Goal: Task Accomplishment & Management: Complete application form

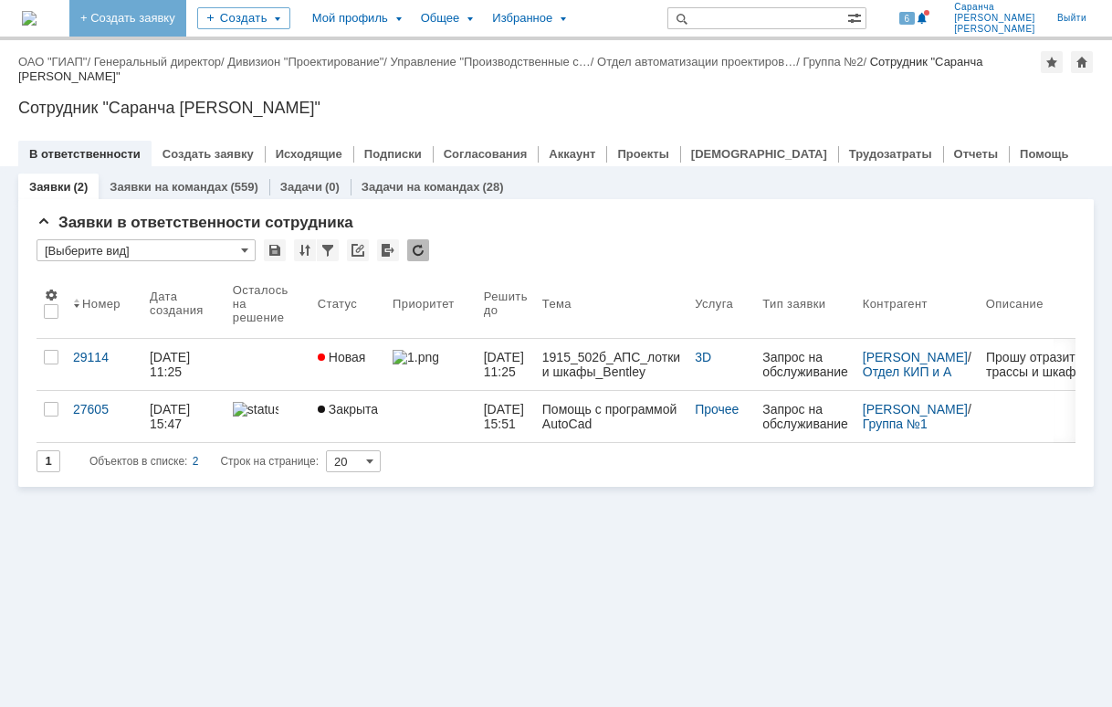
click at [186, 19] on link "+ Создать заявку" at bounding box center [127, 18] width 117 height 37
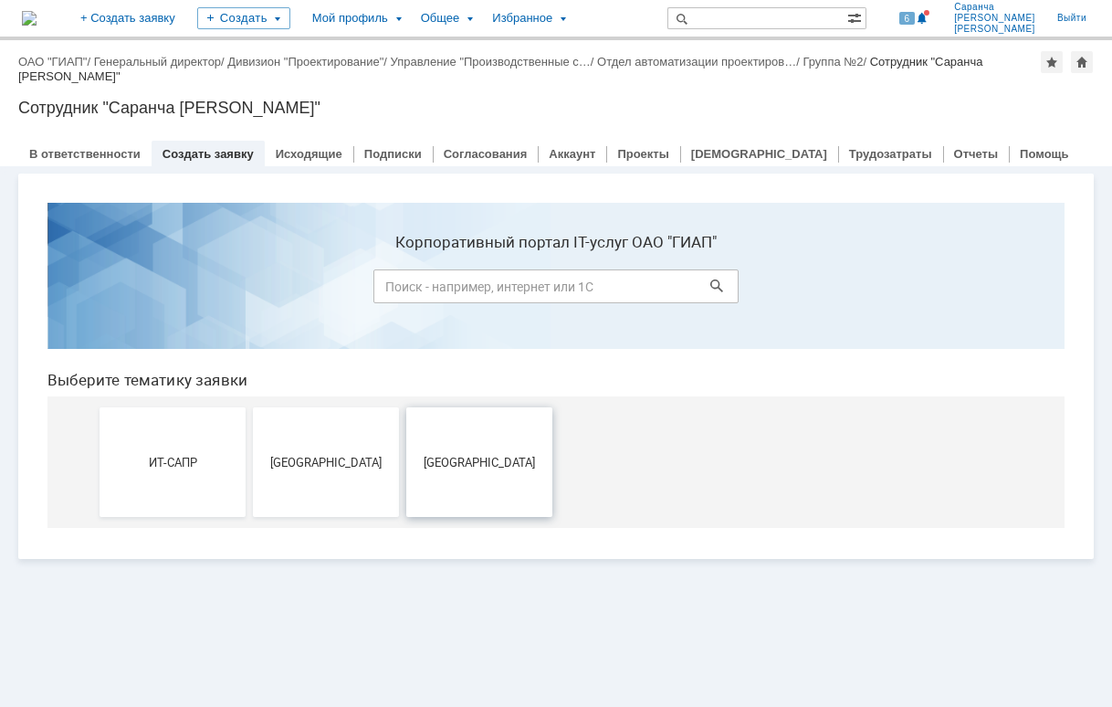
click at [481, 429] on button "[GEOGRAPHIC_DATA]" at bounding box center [479, 462] width 146 height 110
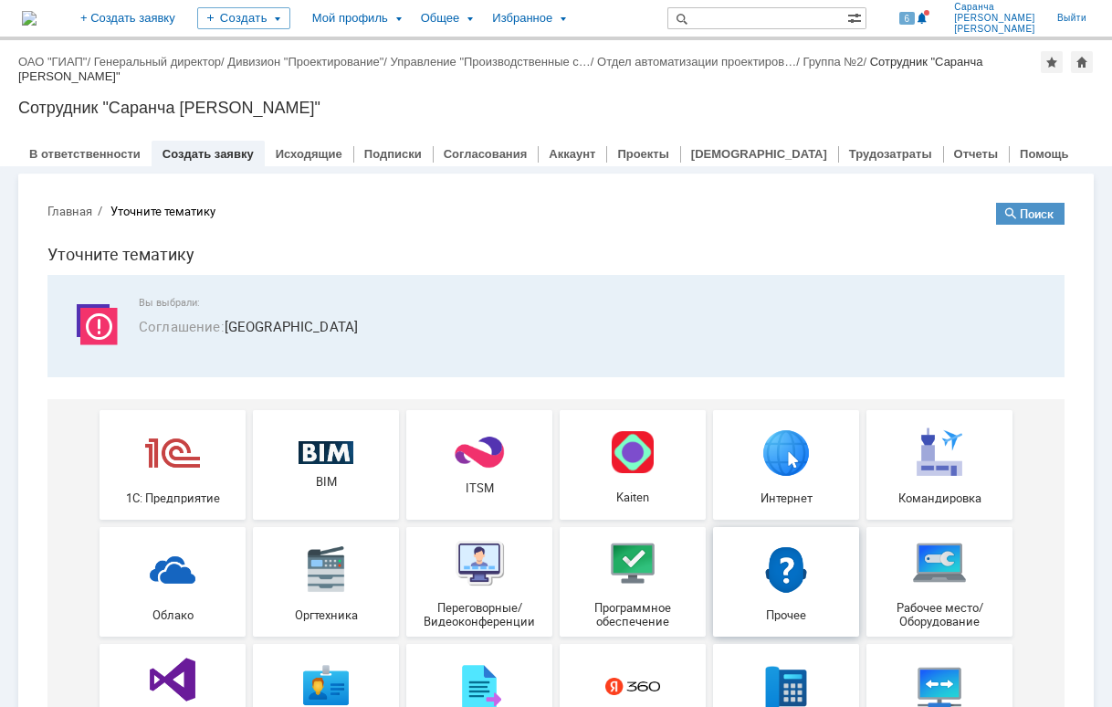
click at [759, 567] on img at bounding box center [786, 568] width 55 height 55
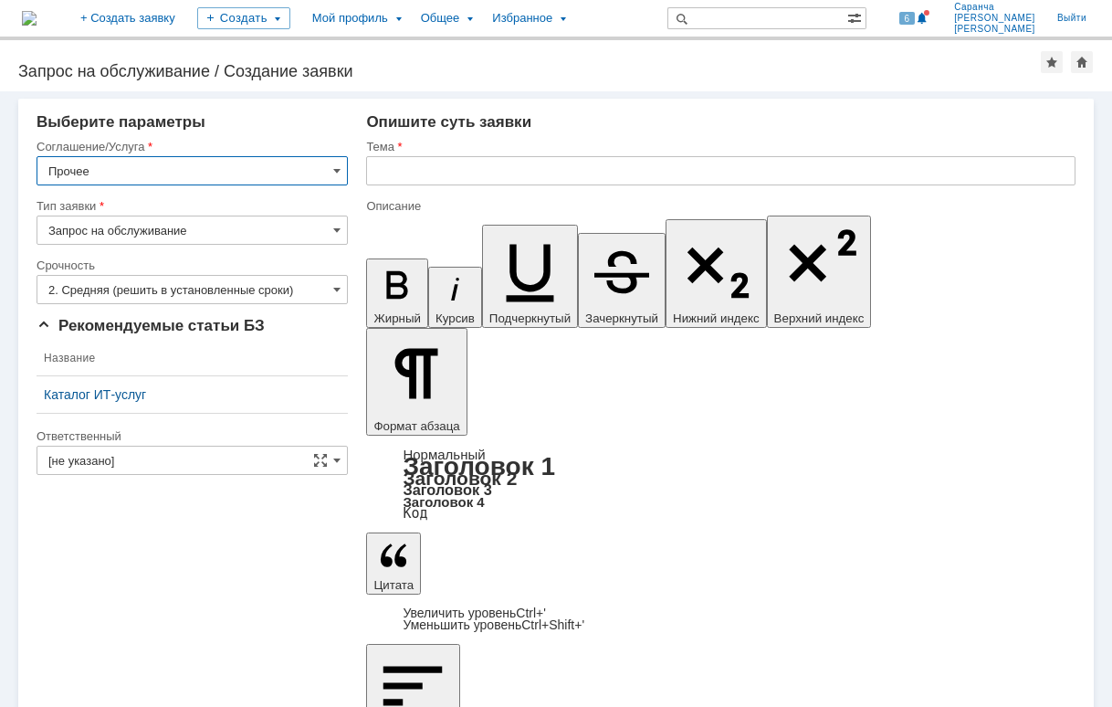
click at [432, 182] on input "text" at bounding box center [721, 170] width 710 height 29
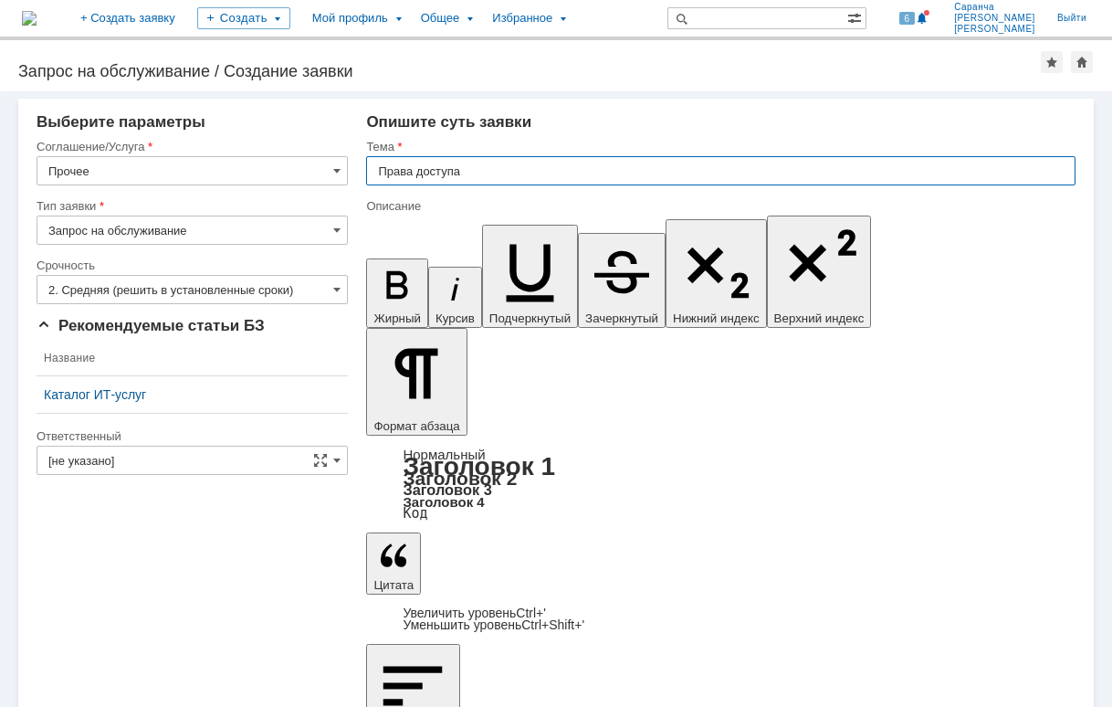
type input "Права доступа"
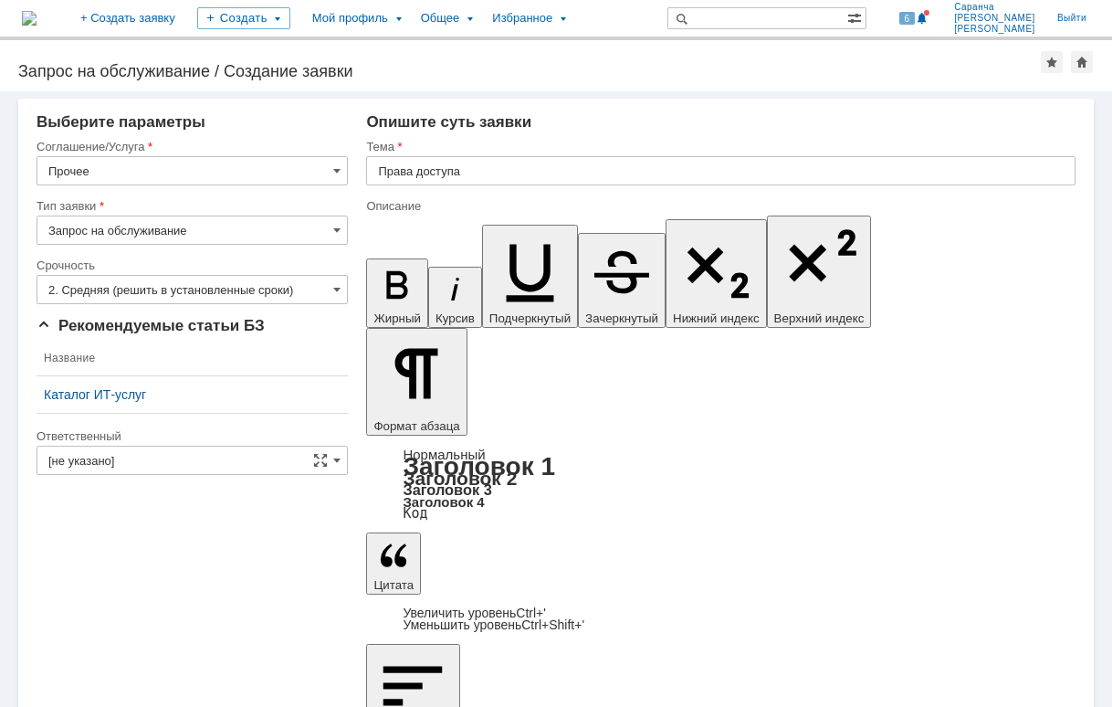
scroll to position [744, 3]
click at [234, 451] on input "[не указано]" at bounding box center [192, 460] width 311 height 29
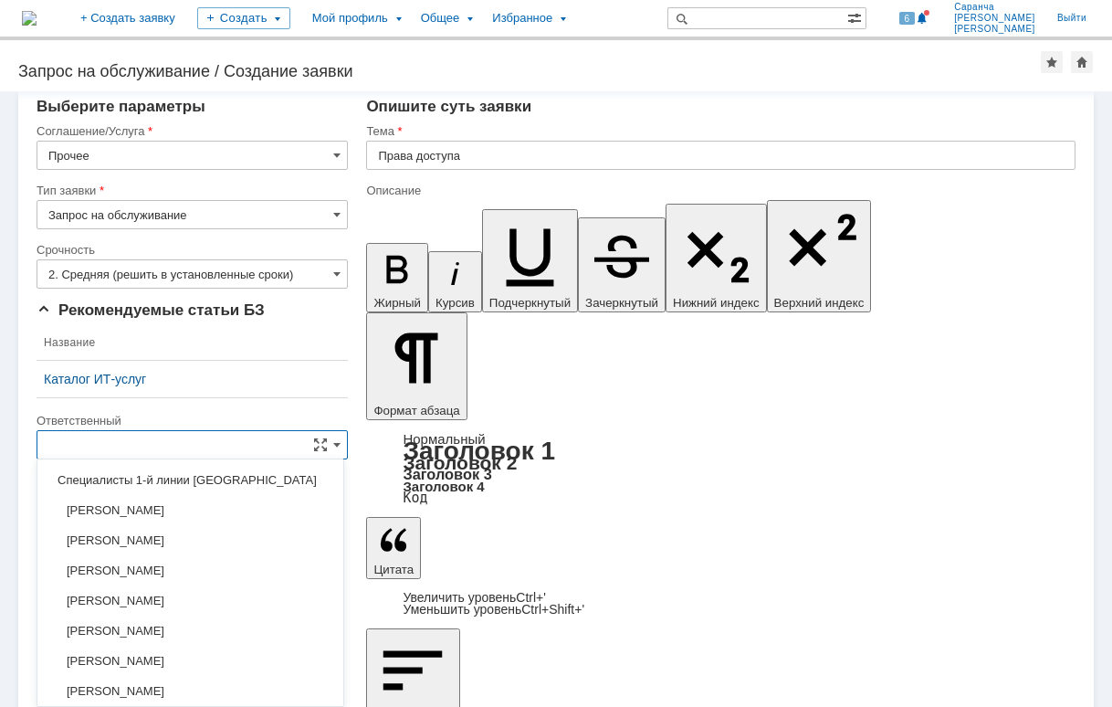
scroll to position [901, 0]
click at [197, 485] on span "Специалисты 1-й линии Новомосковск" at bounding box center [190, 481] width 284 height 15
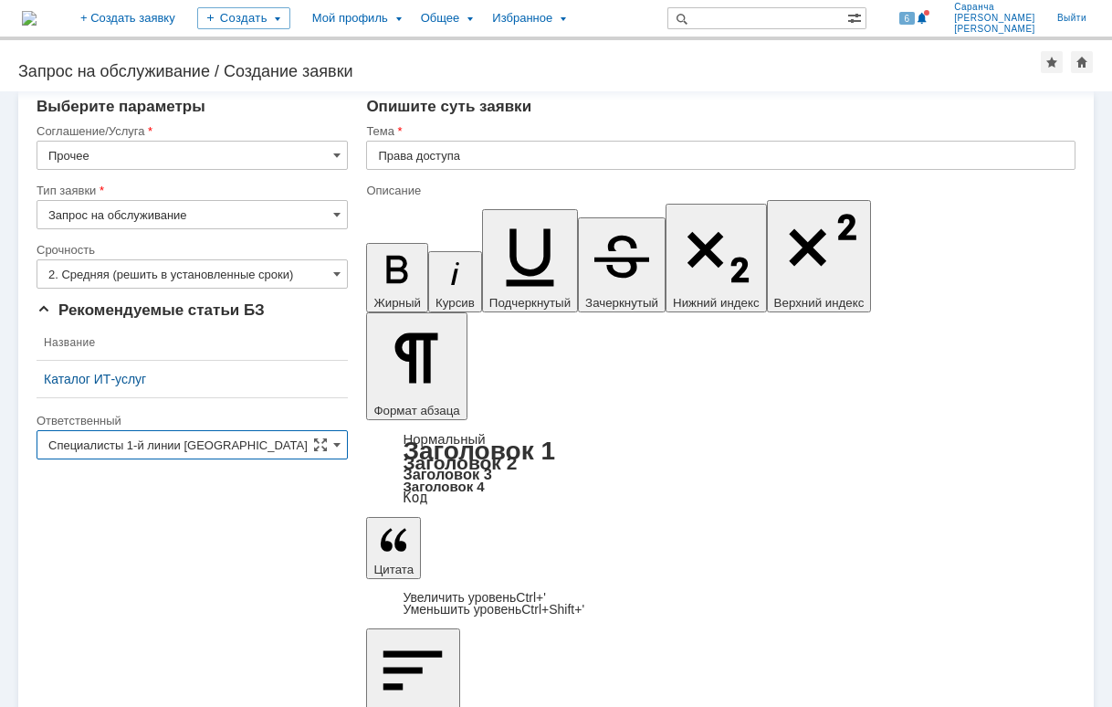
scroll to position [0, 0]
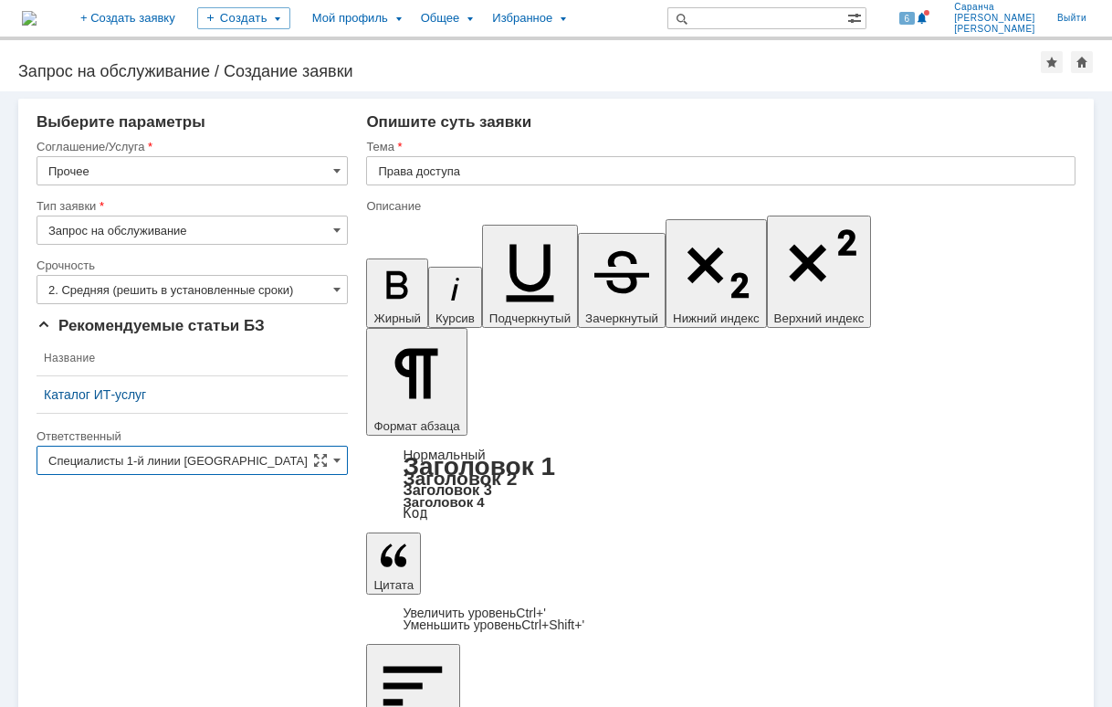
type input "Специалисты 1-й линии Новомосковск"
